Goal: Find specific page/section: Find specific page/section

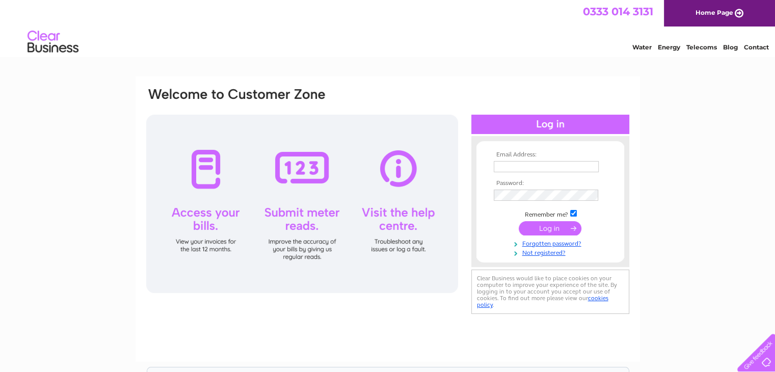
type input "admin@otleycourthouse.org.uk"
click at [548, 227] on input "submit" at bounding box center [550, 228] width 63 height 14
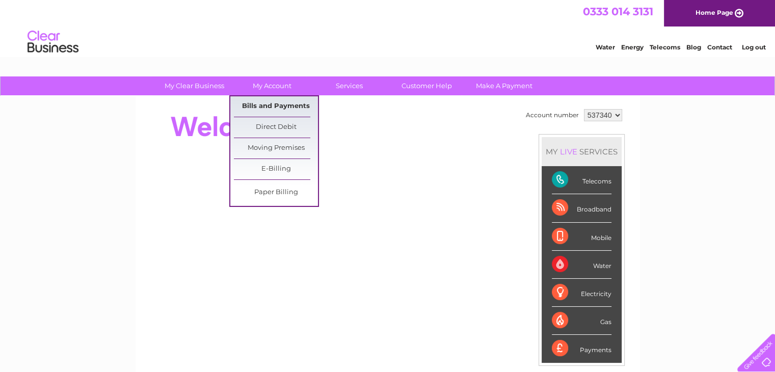
click at [265, 104] on link "Bills and Payments" at bounding box center [276, 106] width 84 height 20
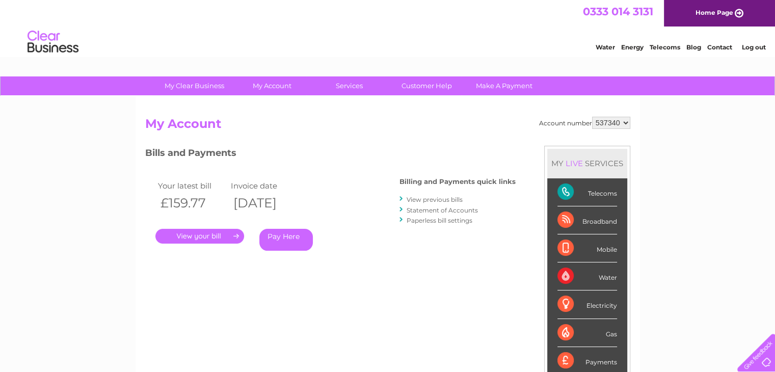
click at [218, 234] on link "." at bounding box center [199, 236] width 89 height 15
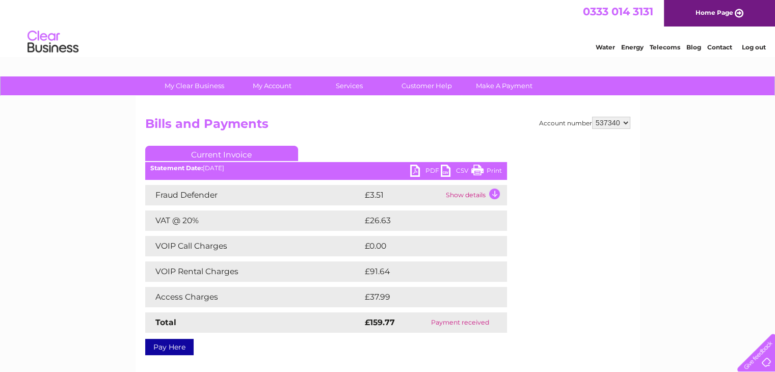
click at [414, 172] on link "PDF" at bounding box center [425, 172] width 31 height 15
